Goal: Find specific page/section: Find specific page/section

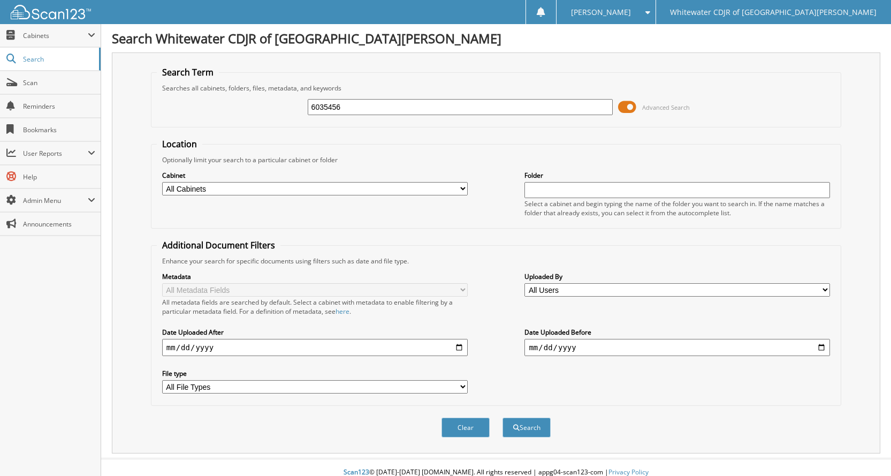
type input "6035456"
click at [503, 417] on button "Search" at bounding box center [527, 427] width 48 height 20
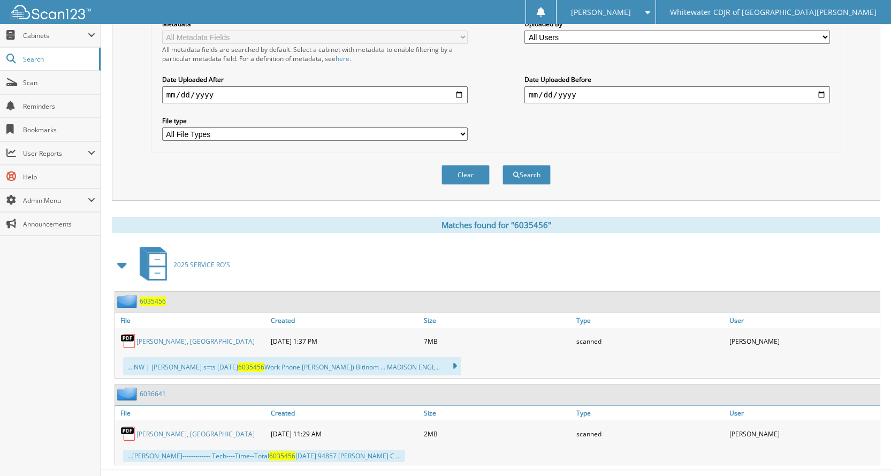
scroll to position [275, 0]
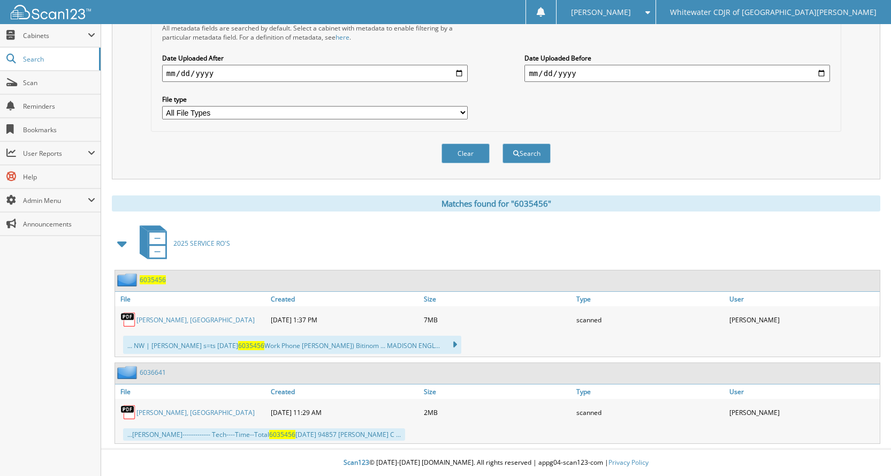
click at [172, 322] on link "[PERSON_NAME], [GEOGRAPHIC_DATA]" at bounding box center [195, 319] width 118 height 9
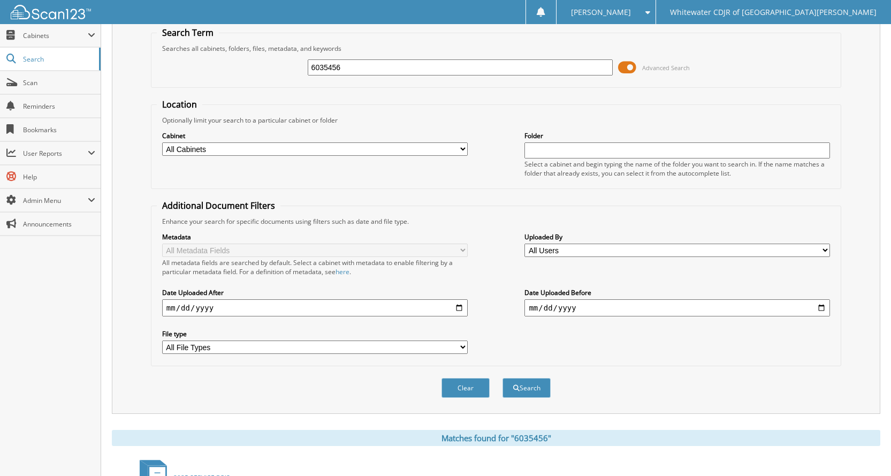
scroll to position [0, 0]
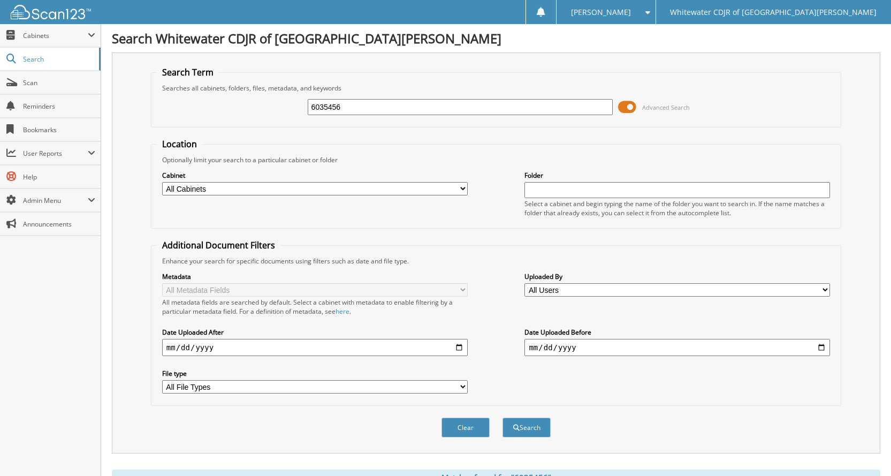
drag, startPoint x: 348, startPoint y: 108, endPoint x: 257, endPoint y: 107, distance: 91.5
click at [258, 108] on div "6035456 Advanced Search" at bounding box center [496, 107] width 679 height 29
type input "6033716"
click at [503, 417] on button "Search" at bounding box center [527, 427] width 48 height 20
drag, startPoint x: 367, startPoint y: 110, endPoint x: 186, endPoint y: 111, distance: 180.9
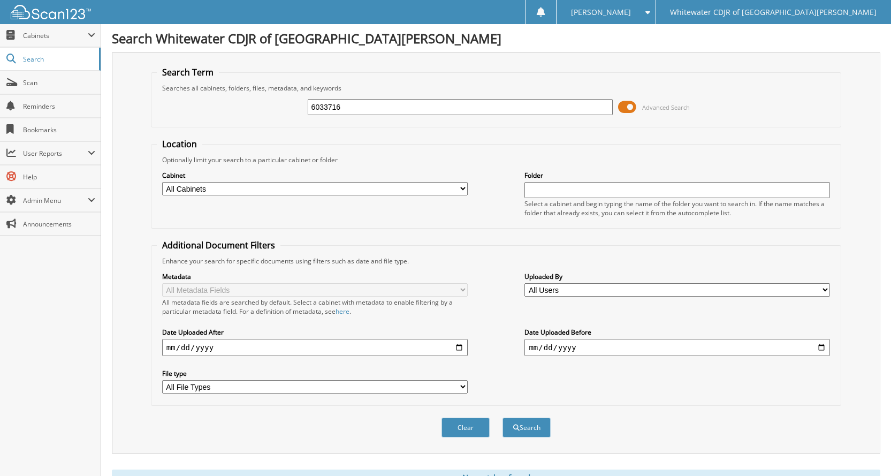
click at [202, 116] on div "6033716 Advanced Search" at bounding box center [496, 107] width 679 height 29
type input "6034893"
click at [503, 417] on button "Search" at bounding box center [527, 427] width 48 height 20
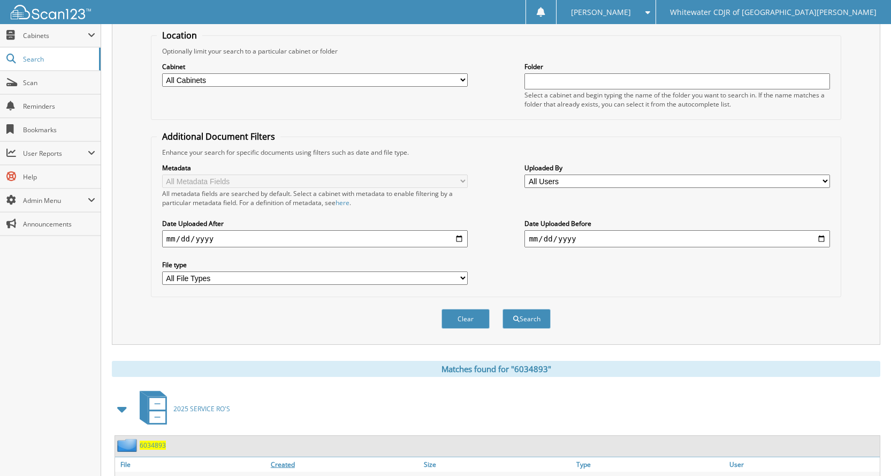
scroll to position [188, 0]
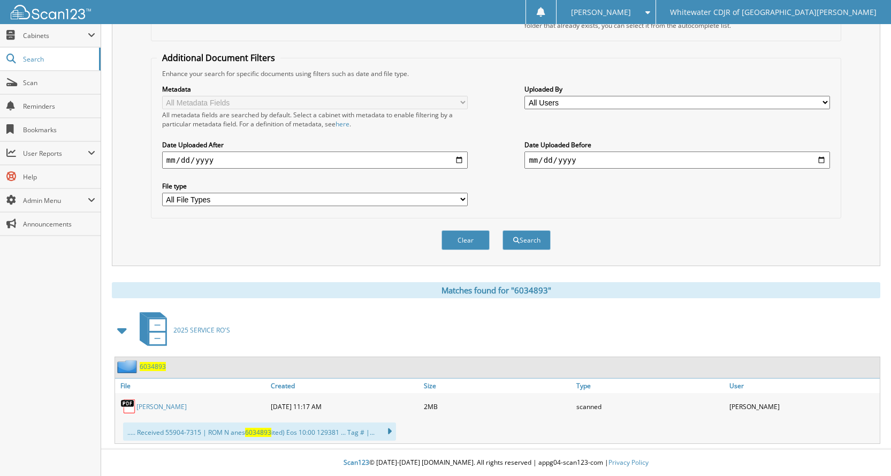
click at [167, 406] on link "BENTON, JOSHUA" at bounding box center [161, 406] width 50 height 9
